Goal: Find specific page/section: Find specific page/section

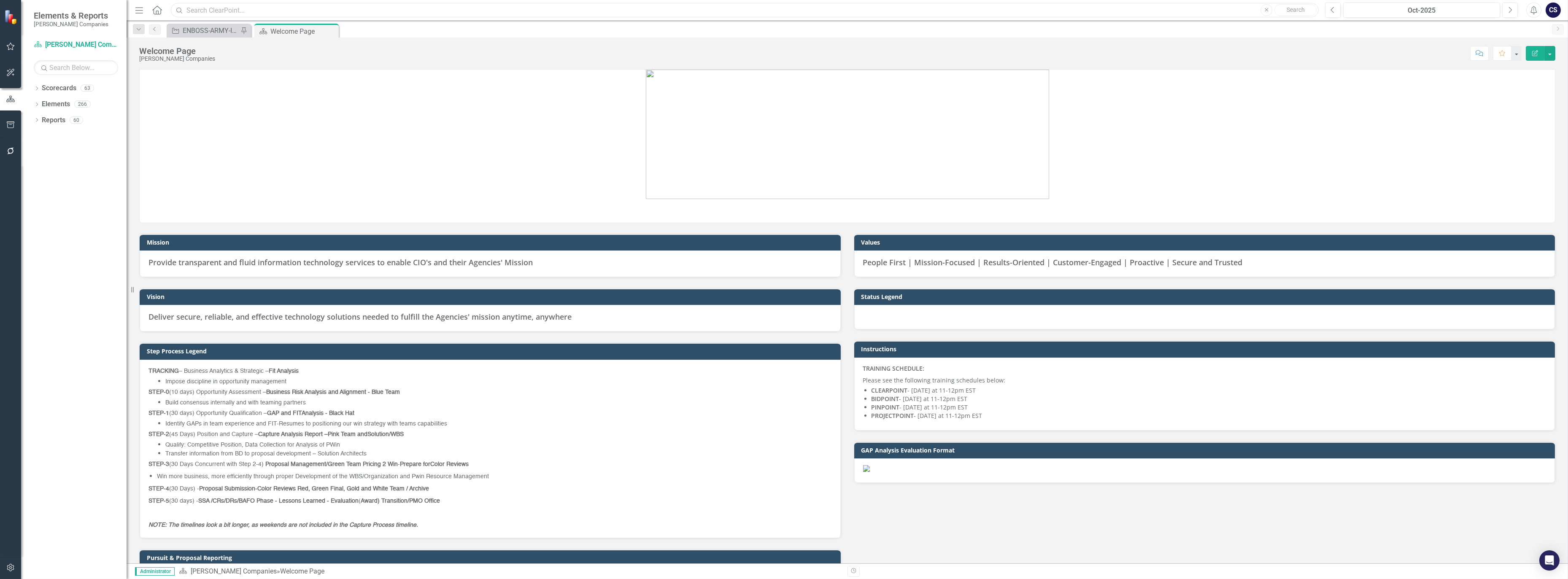
click at [250, 9] on input "text" at bounding box center [744, 10] width 1148 height 15
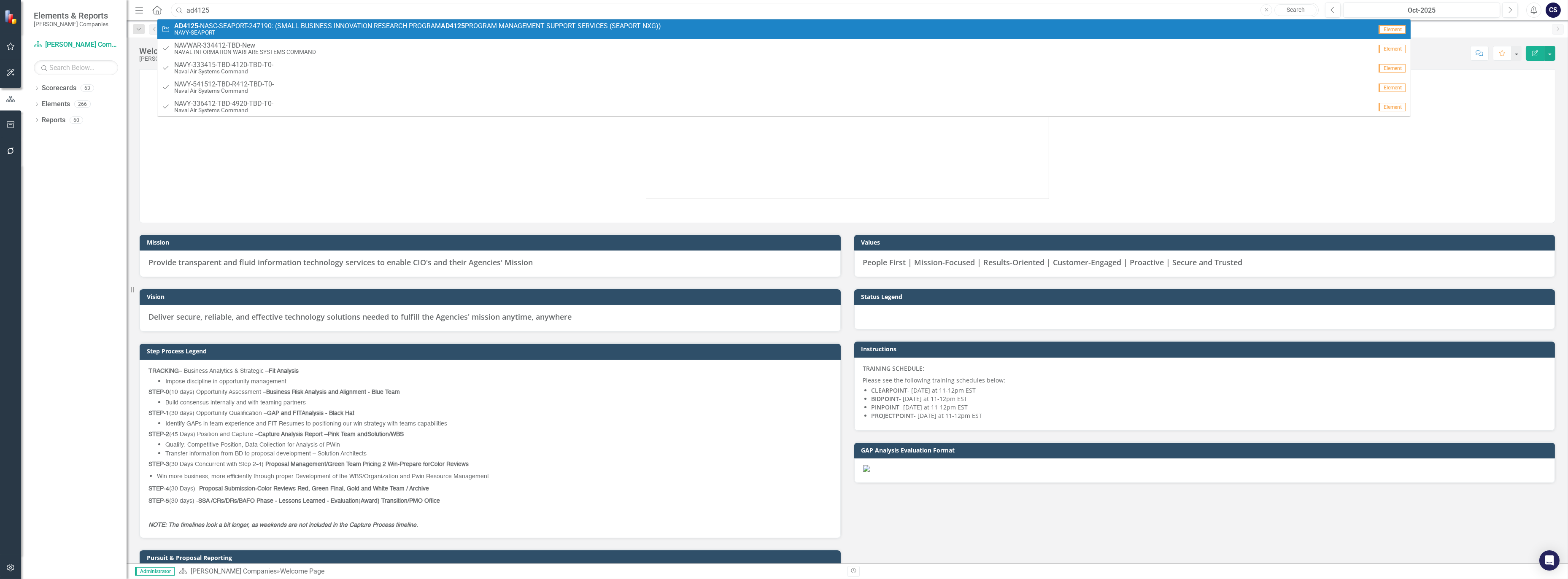
type input "ad4125"
click at [256, 19] on div "Opportunity AD4125 -NASC-SEAPORT-247190: (SMALL BUSINESS INNOVATION RESEARCH PR…" at bounding box center [784, 68] width 1254 height 98
click at [263, 31] on small "NAVY-SEAPORT" at bounding box center [418, 33] width 487 height 6
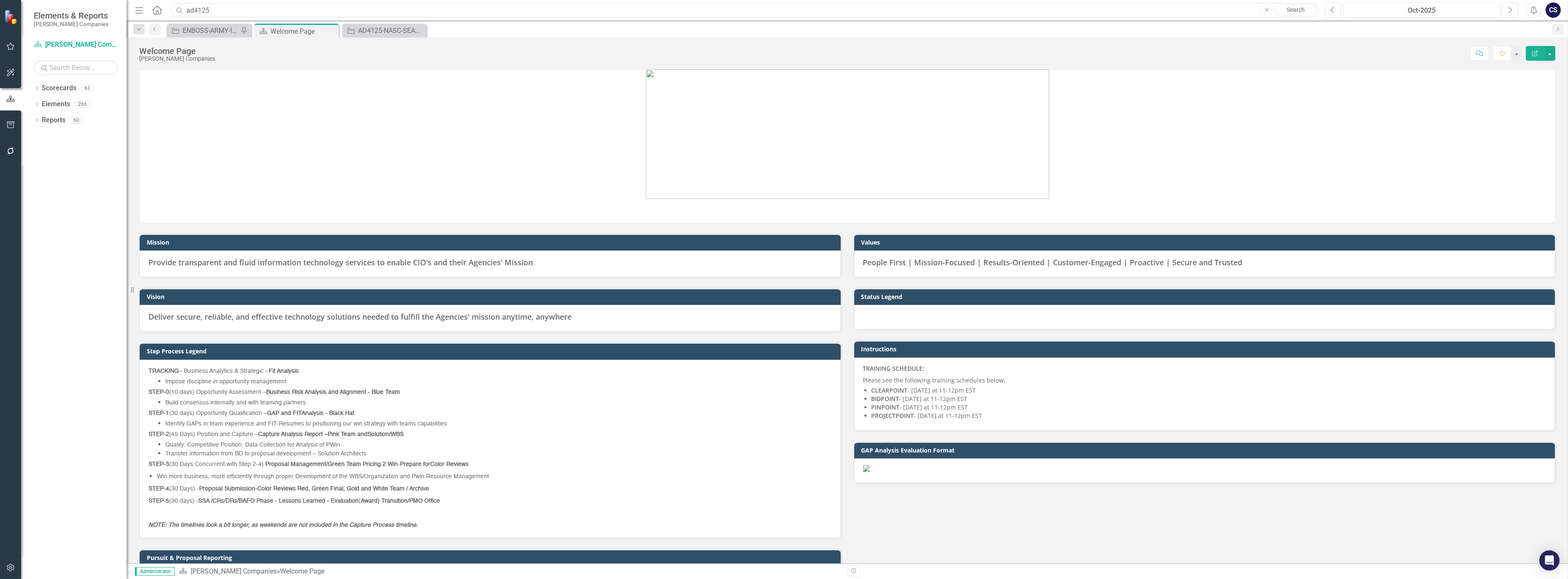
click at [206, 8] on input "ad4125" at bounding box center [744, 10] width 1148 height 15
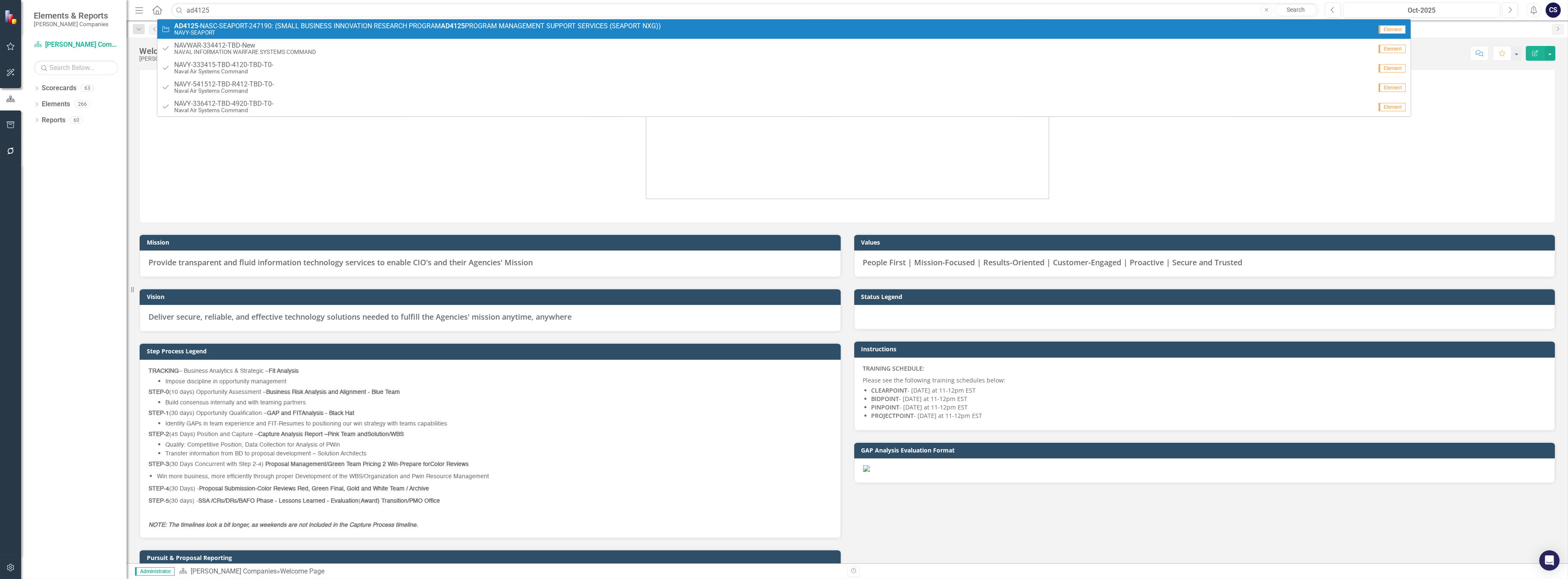
click at [203, 25] on span "AD4125 -NASC-SEAPORT-247190: (SMALL BUSINESS INNOVATION RESEARCH PROGRAM AD4125…" at bounding box center [418, 26] width 487 height 8
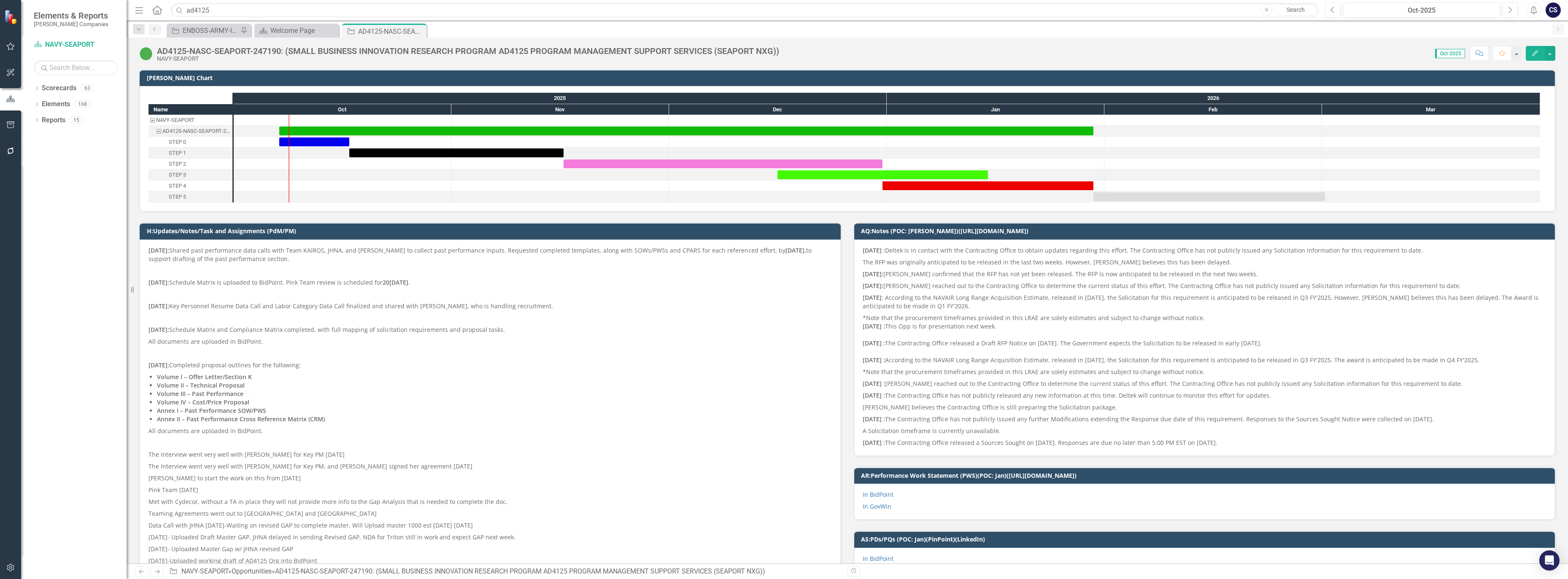
click at [0, 579] on html "Elements & Reports [PERSON_NAME] Companies Scorecard NAVY-SEAPORT Search Dropdo…" at bounding box center [784, 289] width 1568 height 579
